Goal: Obtain resource: Download file/media

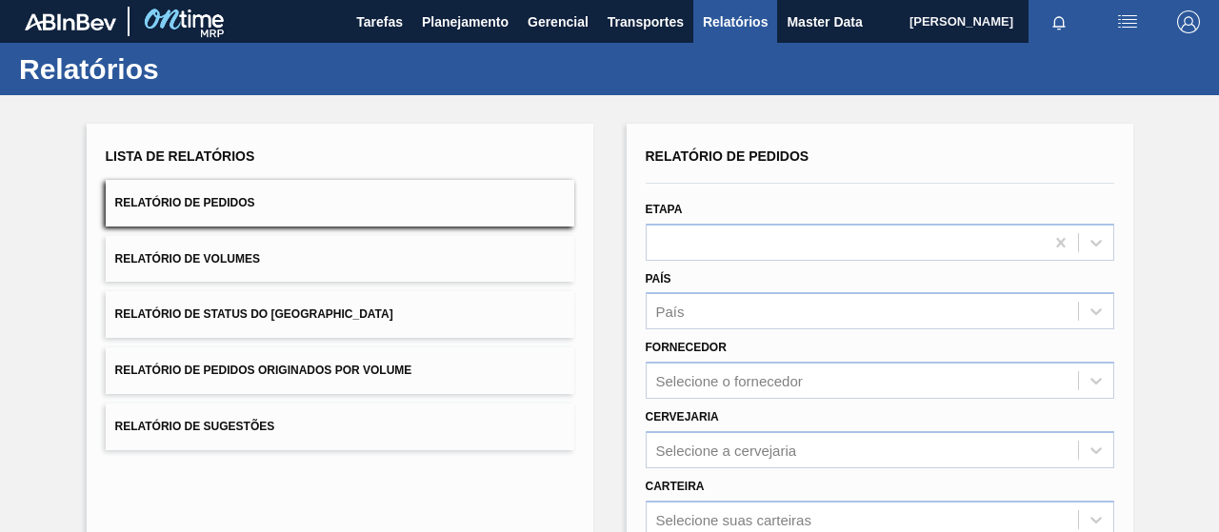
click at [322, 350] on button "Relatório de Pedidos Originados por Volume" at bounding box center [340, 371] width 469 height 47
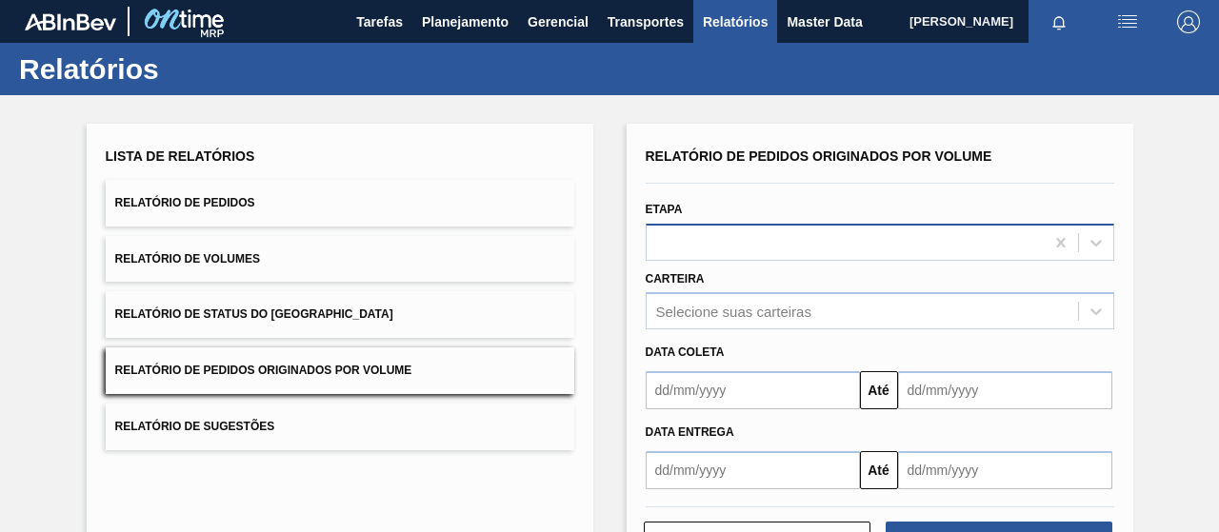
click at [779, 257] on div at bounding box center [880, 242] width 469 height 37
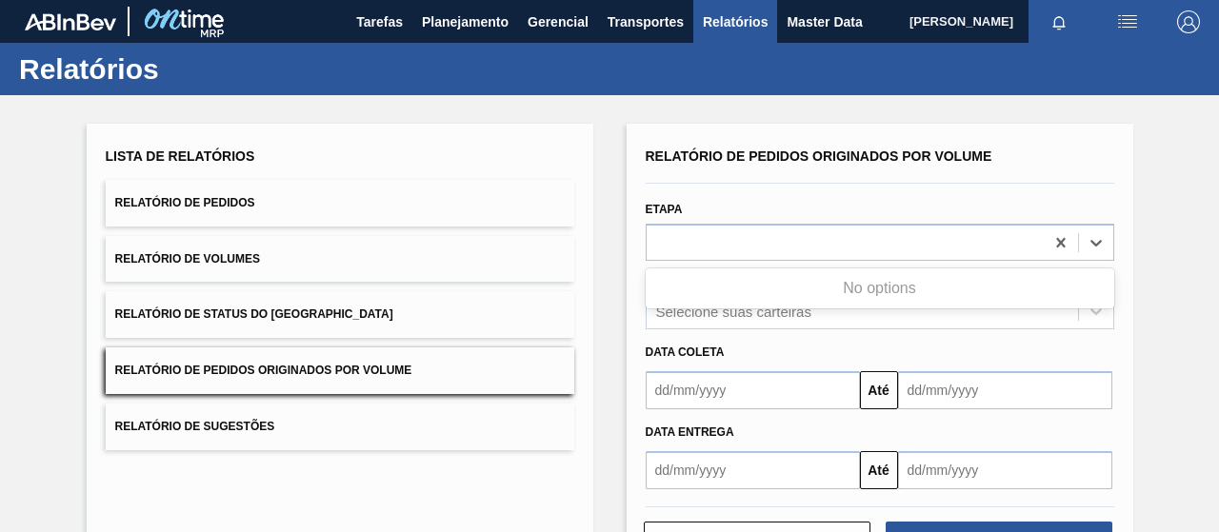
click at [768, 315] on div "Selecione suas carteiras" at bounding box center [880, 310] width 469 height 37
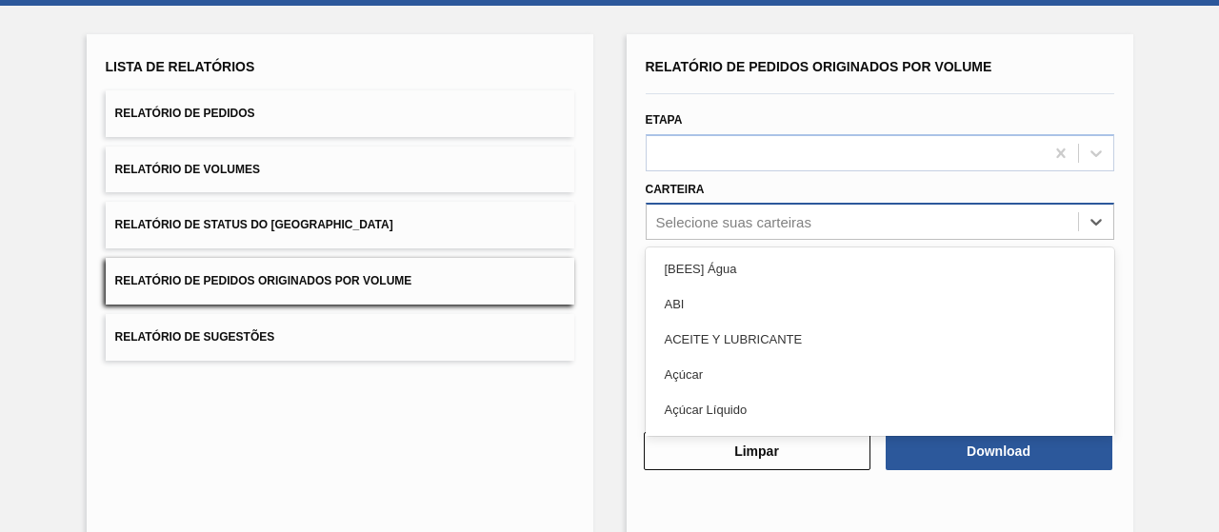
scroll to position [97, 0]
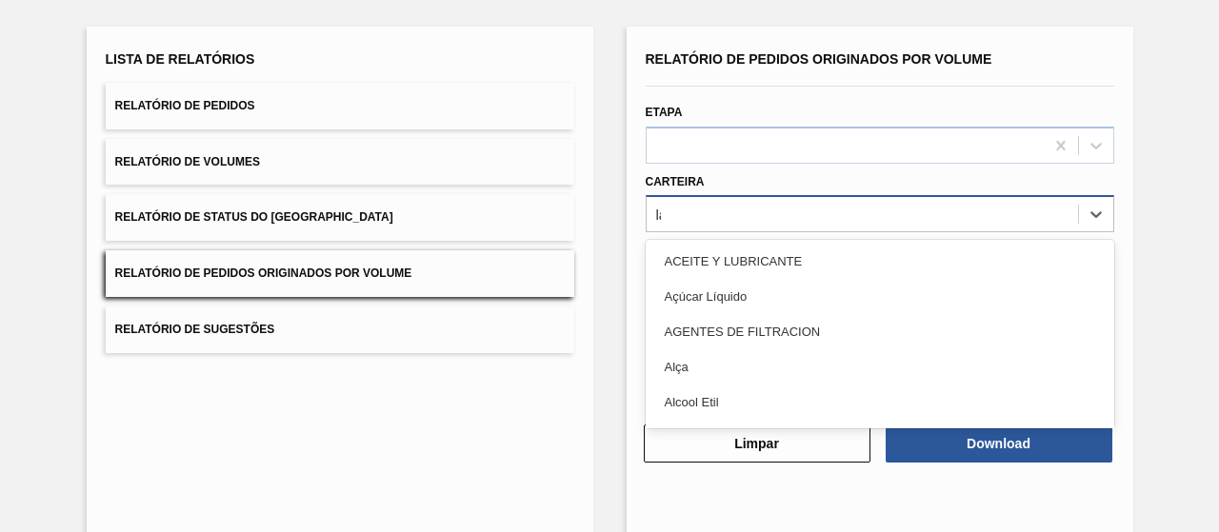
type input "lata"
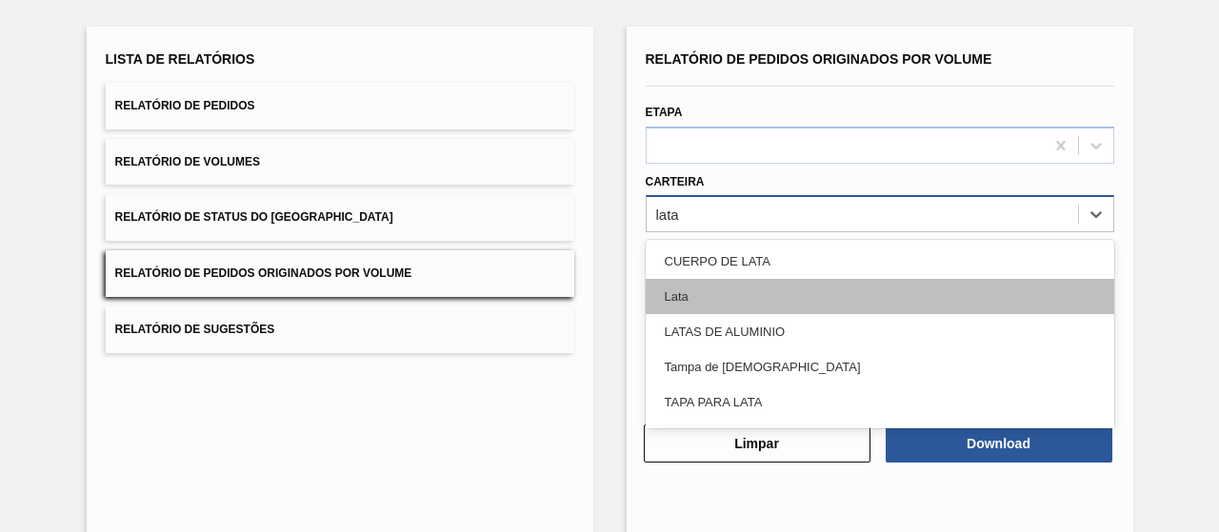
click at [741, 304] on div "Lata" at bounding box center [880, 296] width 469 height 35
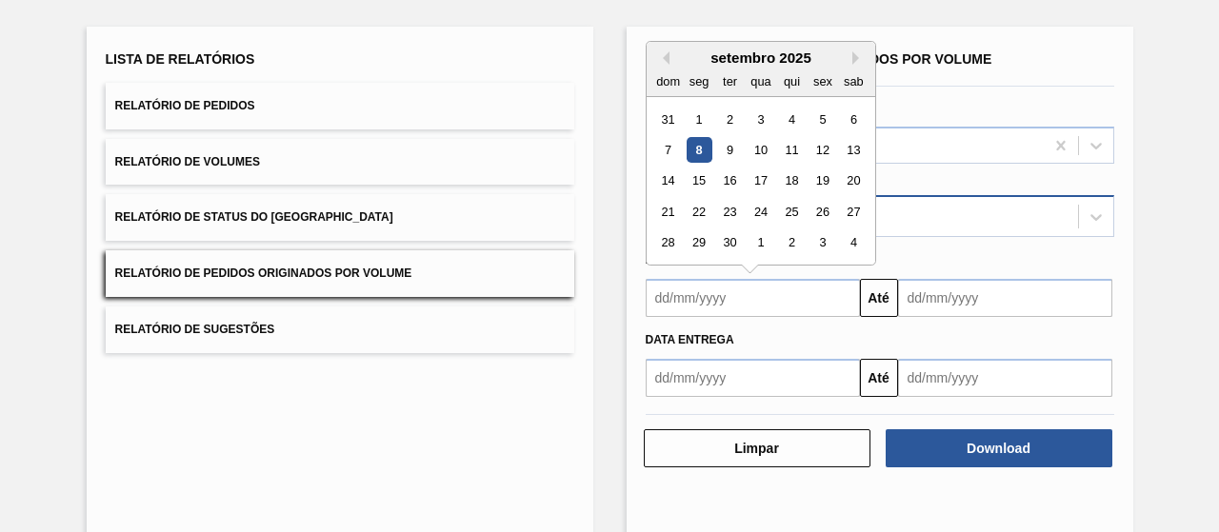
click at [751, 305] on input "text" at bounding box center [753, 298] width 214 height 38
click at [668, 148] on div "7" at bounding box center [668, 150] width 26 height 26
type input "[DATE]"
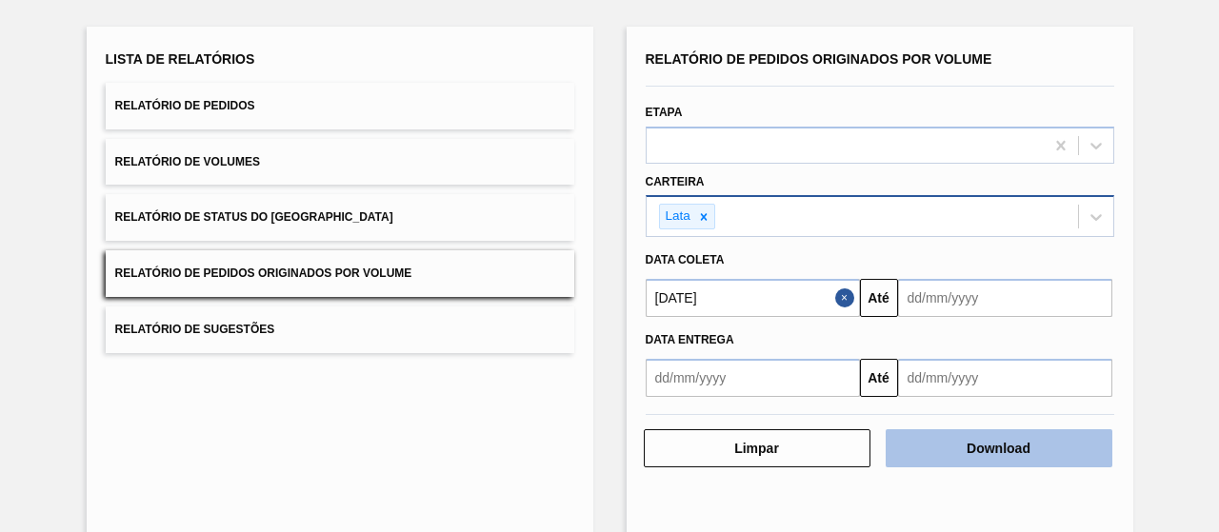
click at [973, 455] on button "Download" at bounding box center [999, 449] width 227 height 38
